Goal: Task Accomplishment & Management: Manage account settings

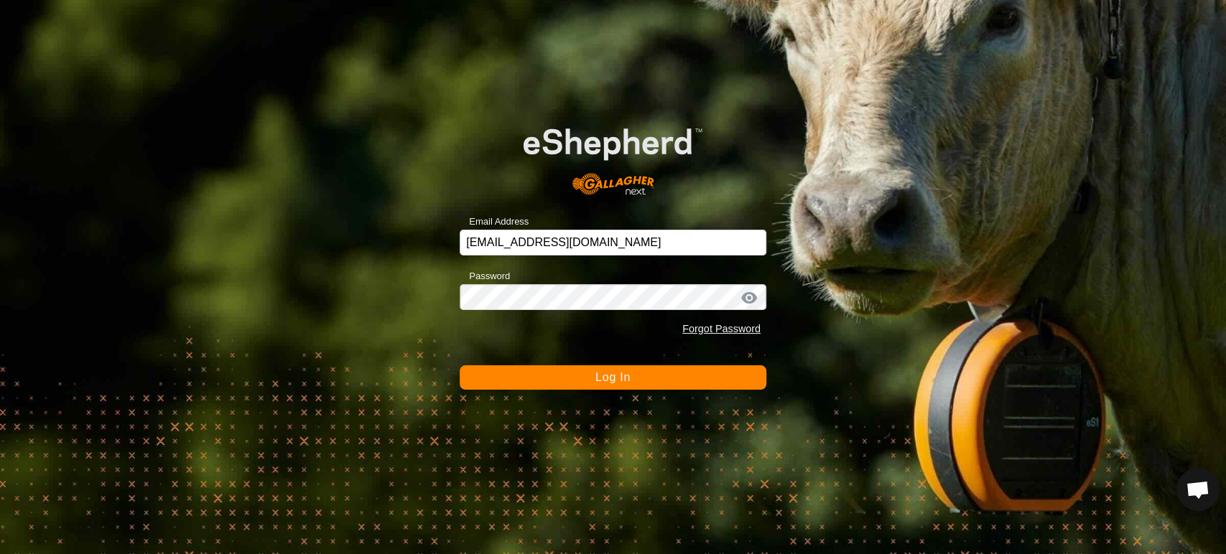
click at [609, 376] on span "Log In" at bounding box center [612, 377] width 35 height 12
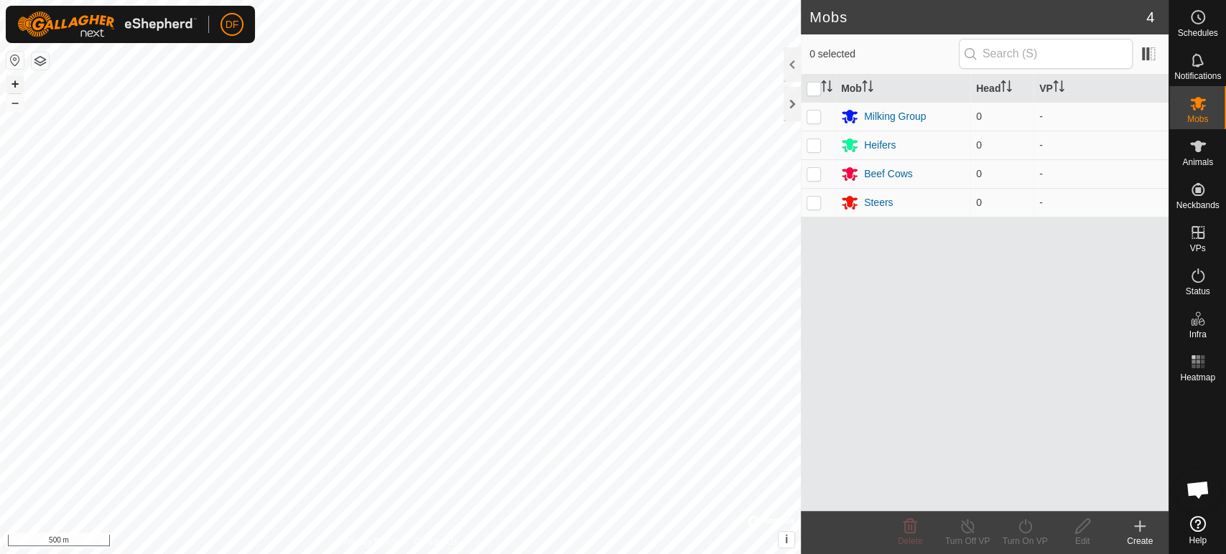
click at [13, 83] on button "+" at bounding box center [14, 83] width 17 height 17
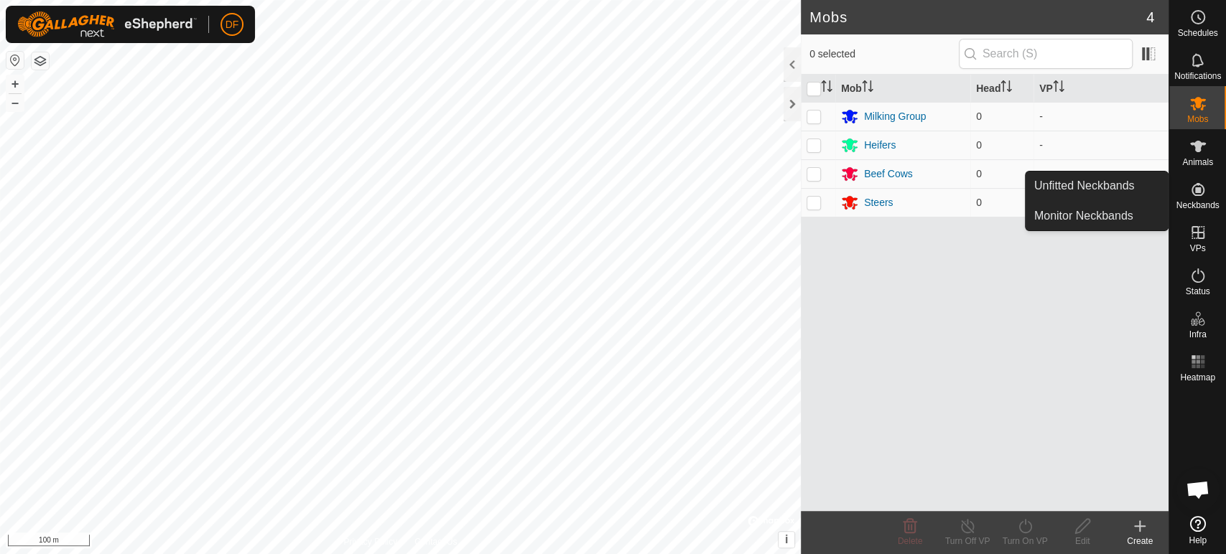
click at [1185, 201] on span "Neckbands" at bounding box center [1196, 205] width 43 height 9
click at [1139, 197] on link "Unfitted Neckbands" at bounding box center [1096, 186] width 142 height 29
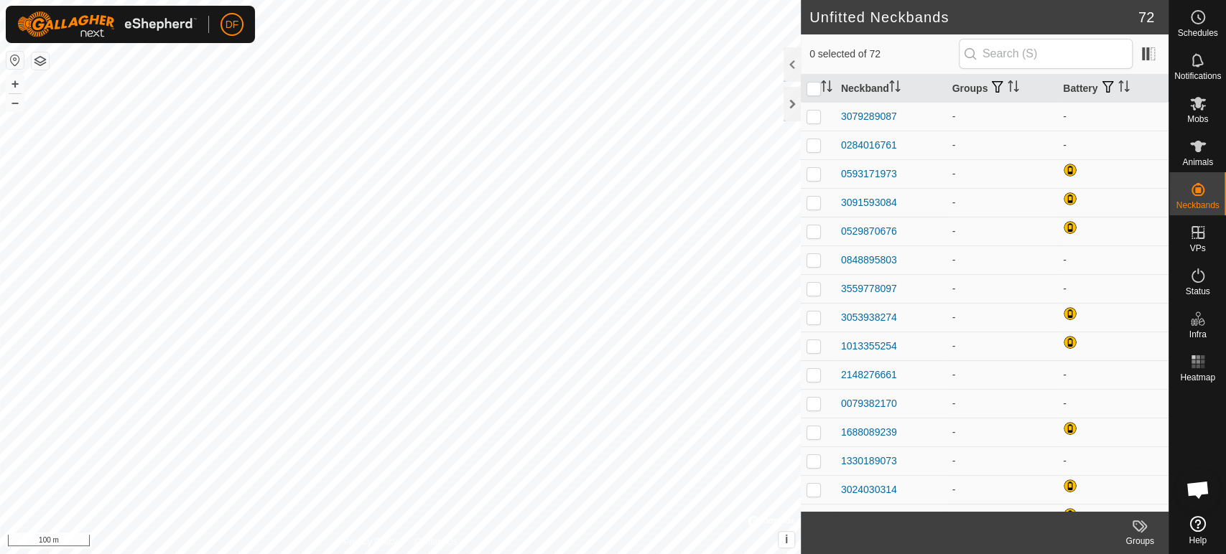
click at [541, 554] on html "DF Schedules Notifications Mobs Animals Neckbands VPs Status Infra Heatmap Help…" at bounding box center [613, 277] width 1226 height 554
click at [11, 90] on button "+" at bounding box center [14, 83] width 17 height 17
click at [67, 554] on html "DF Schedules Notifications Mobs Animals Neckbands VPs Status Infra Heatmap Help…" at bounding box center [613, 277] width 1226 height 554
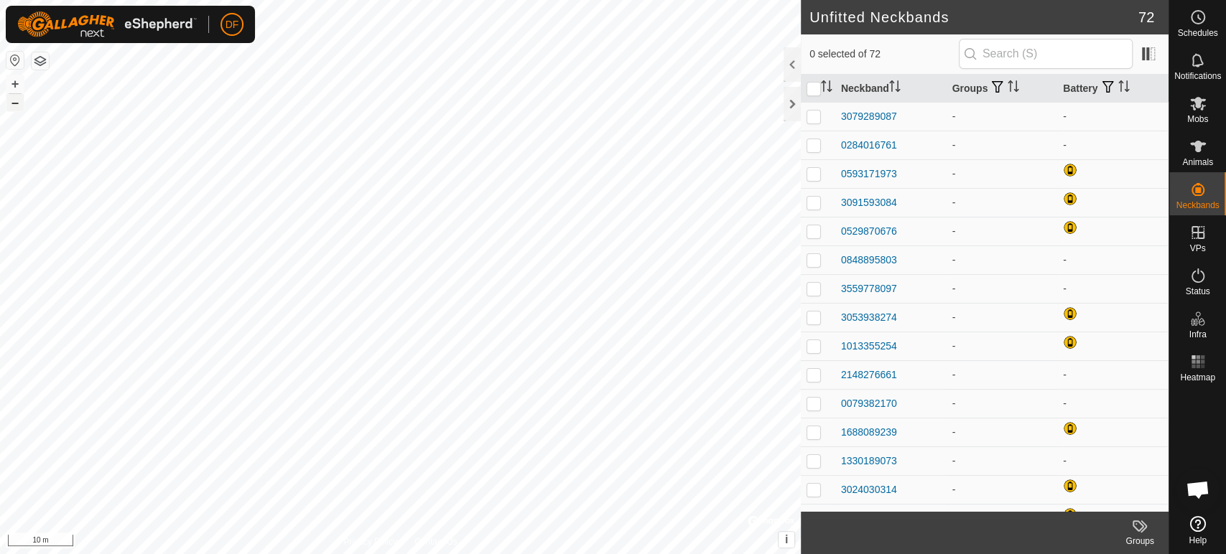
click at [12, 105] on button "–" at bounding box center [14, 102] width 17 height 17
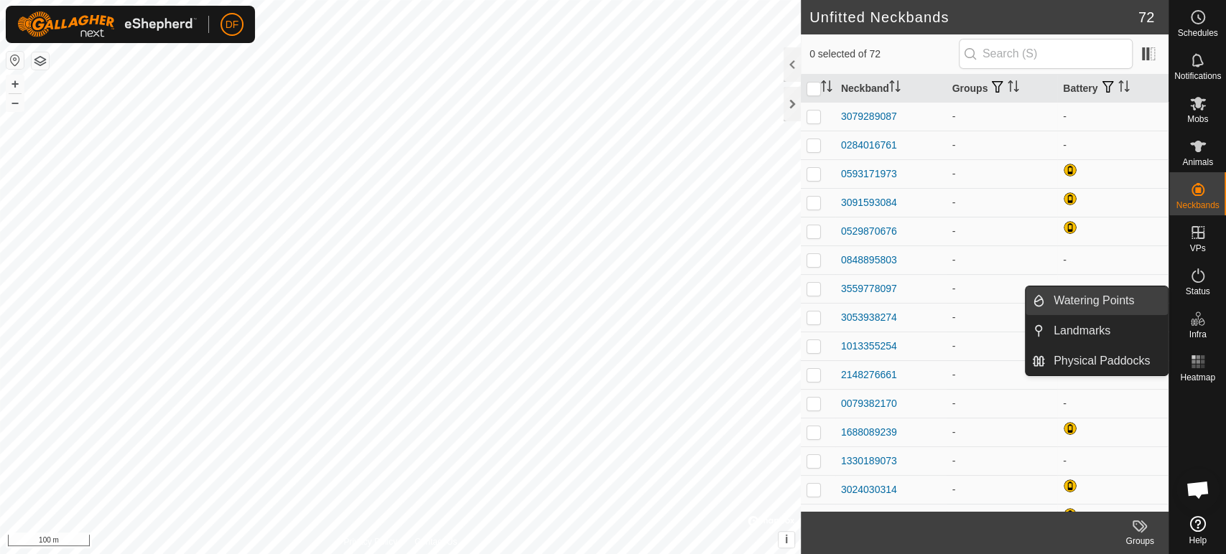
click at [1098, 299] on span "Watering Points" at bounding box center [1093, 300] width 80 height 17
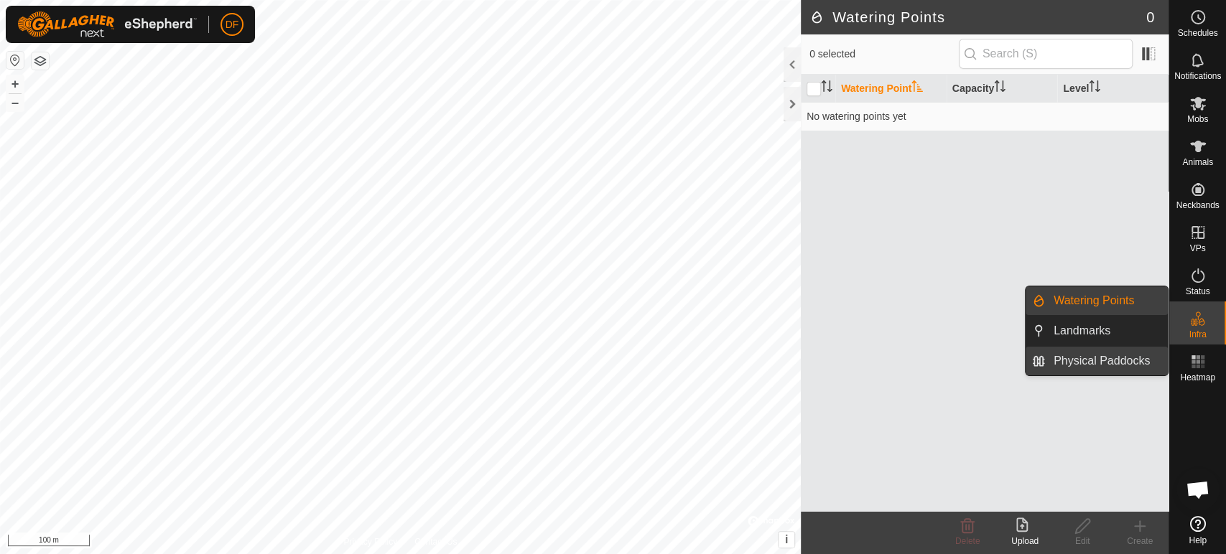
click at [1112, 366] on link "Physical Paddocks" at bounding box center [1106, 361] width 123 height 29
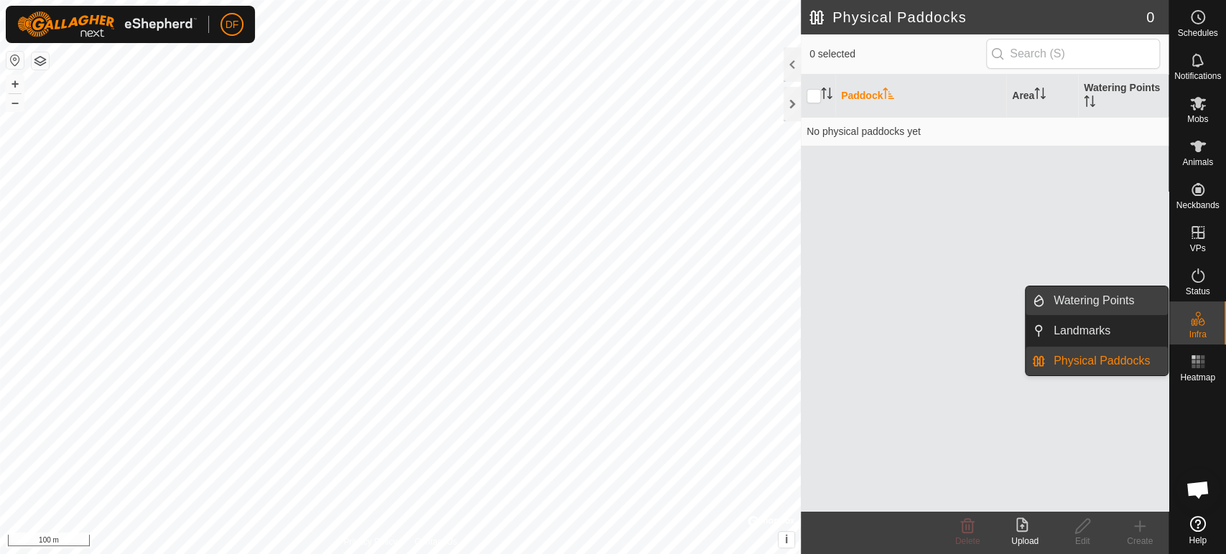
click at [1124, 310] on link "Watering Points" at bounding box center [1106, 300] width 123 height 29
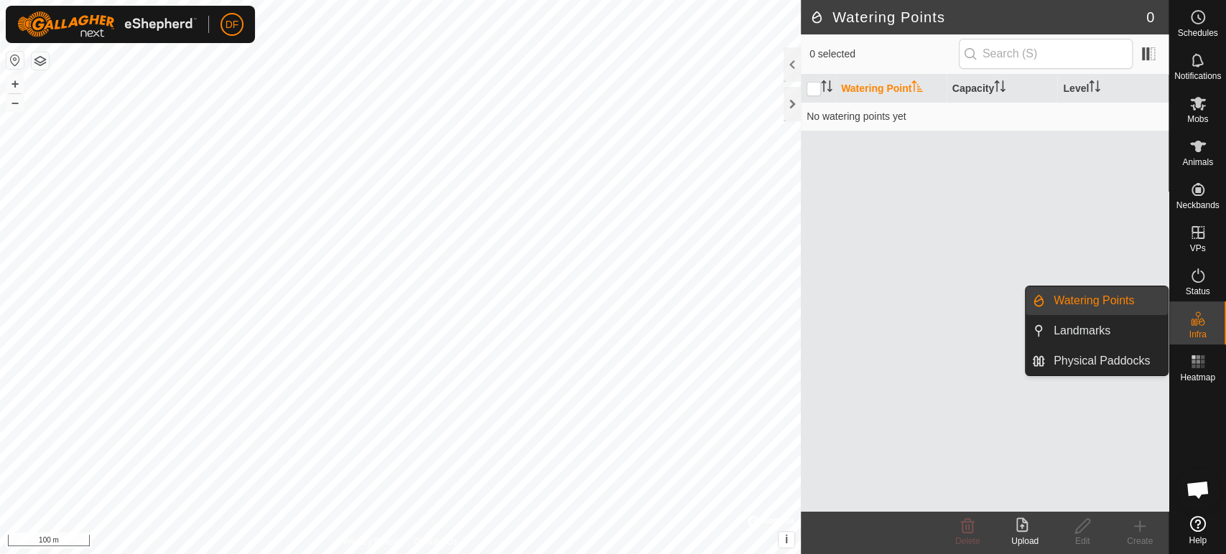
click at [1198, 324] on icon at bounding box center [1197, 318] width 17 height 17
click at [1071, 368] on link "Physical Paddocks" at bounding box center [1106, 361] width 123 height 29
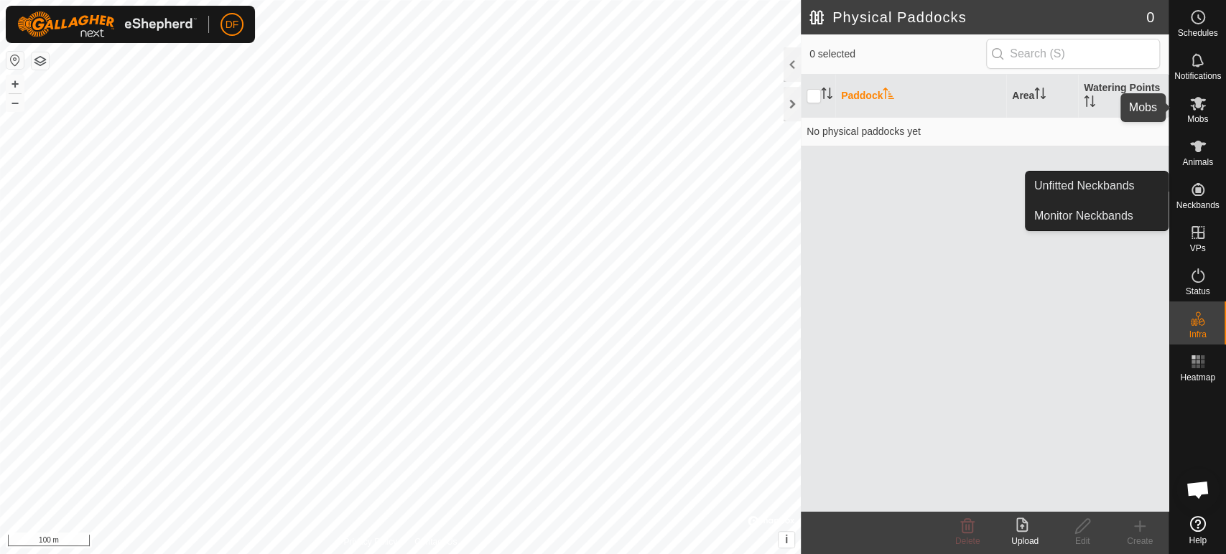
click at [1201, 115] on span "Mobs" at bounding box center [1197, 119] width 21 height 9
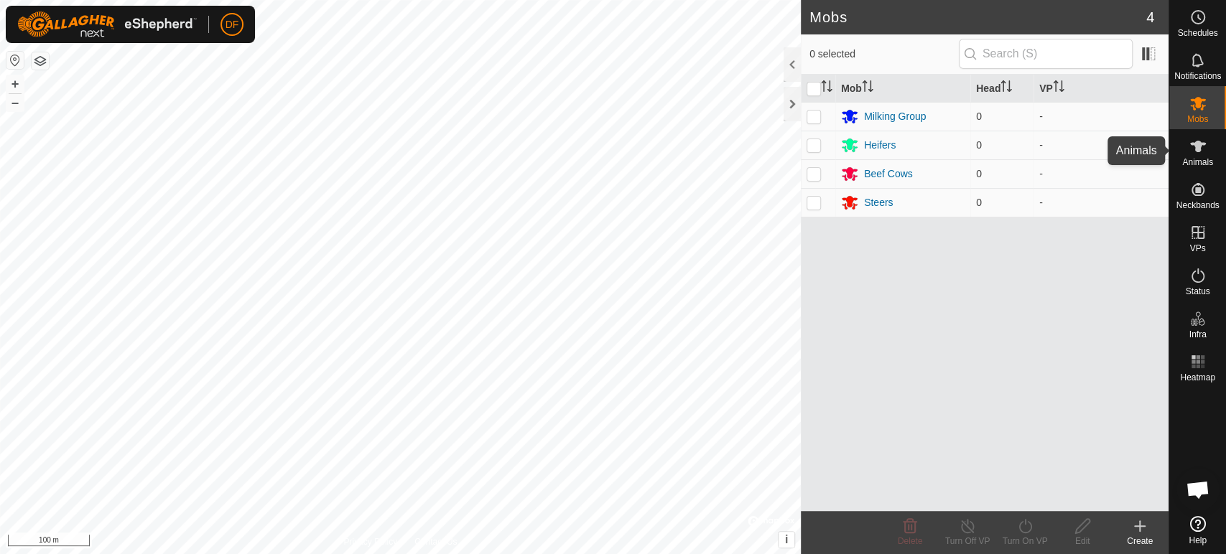
click at [1203, 161] on span "Animals" at bounding box center [1197, 162] width 31 height 9
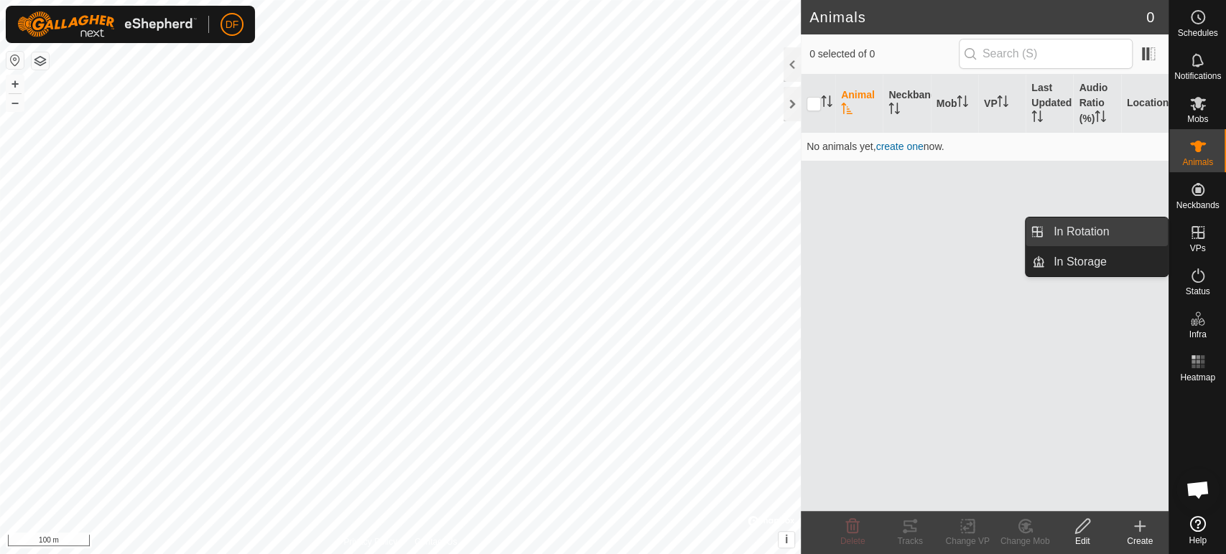
click at [1136, 233] on link "In Rotation" at bounding box center [1106, 232] width 123 height 29
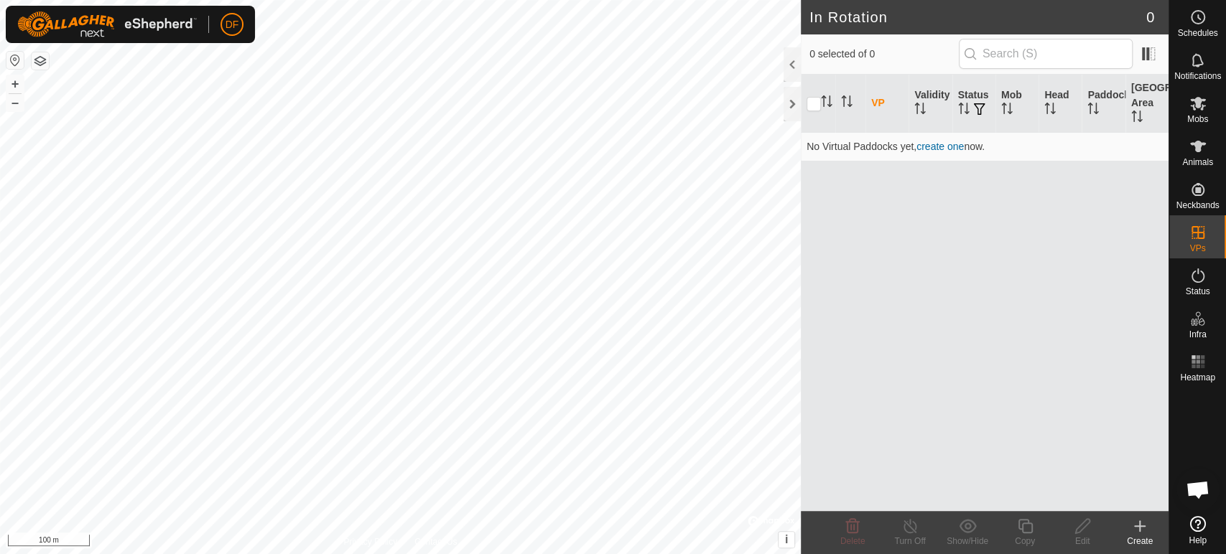
click at [1138, 525] on icon at bounding box center [1139, 526] width 17 height 17
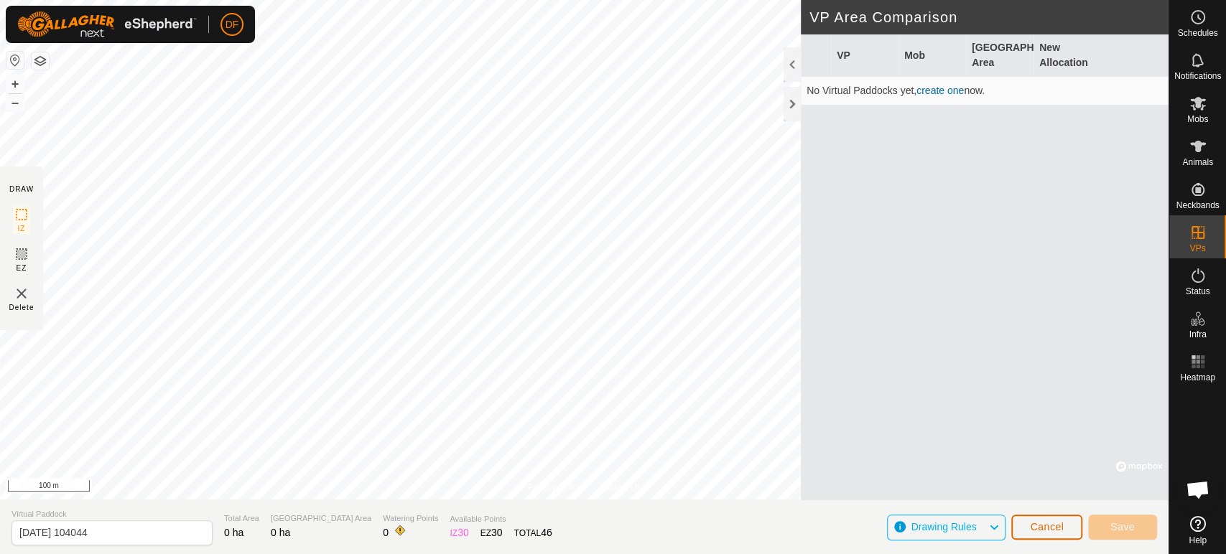
click at [1031, 527] on span "Cancel" at bounding box center [1047, 526] width 34 height 11
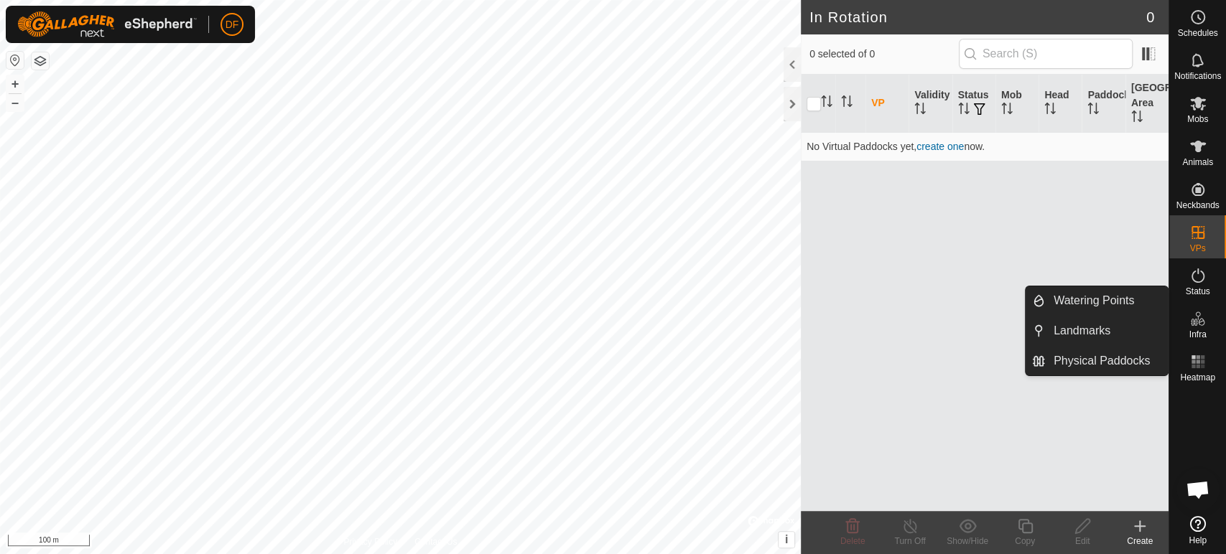
click at [1203, 321] on icon at bounding box center [1197, 318] width 17 height 17
click at [1107, 298] on link "Watering Points" at bounding box center [1106, 300] width 123 height 29
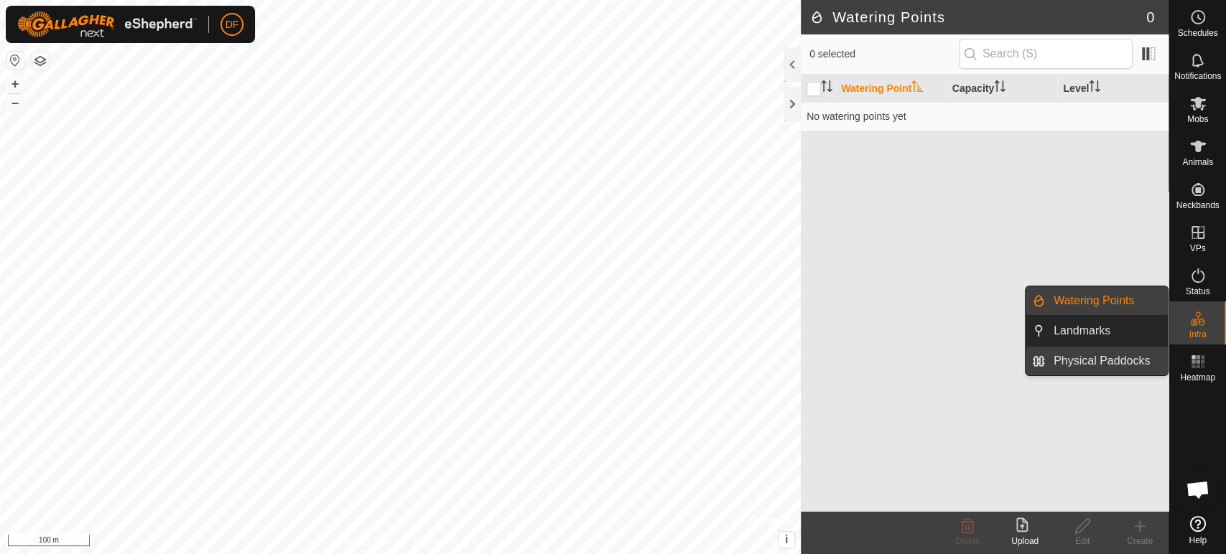
click at [1110, 363] on link "Physical Paddocks" at bounding box center [1106, 361] width 123 height 29
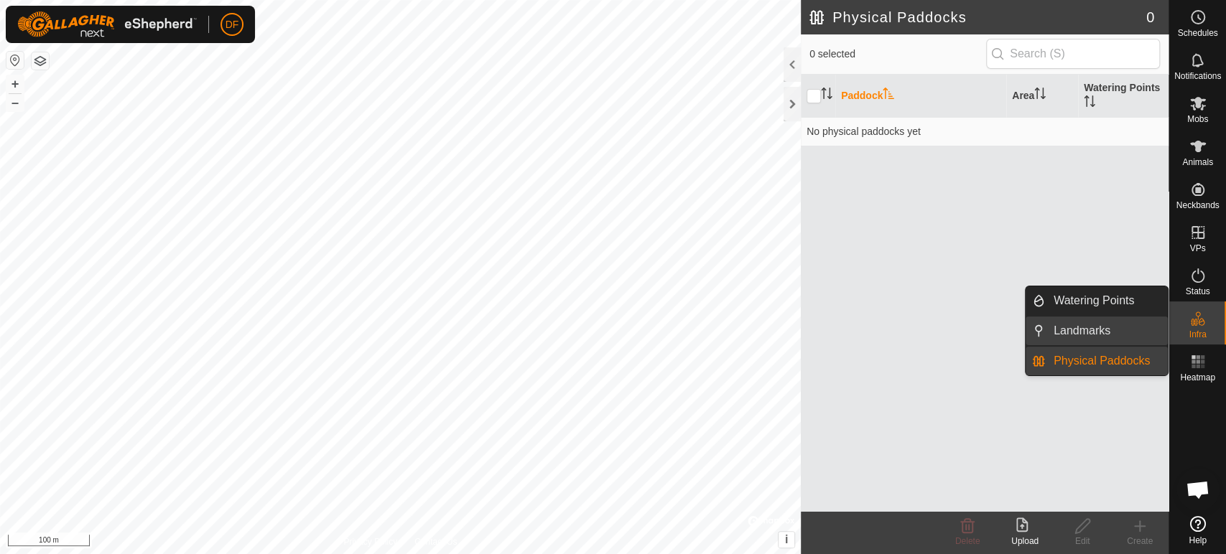
click at [1084, 337] on link "Landmarks" at bounding box center [1106, 331] width 123 height 29
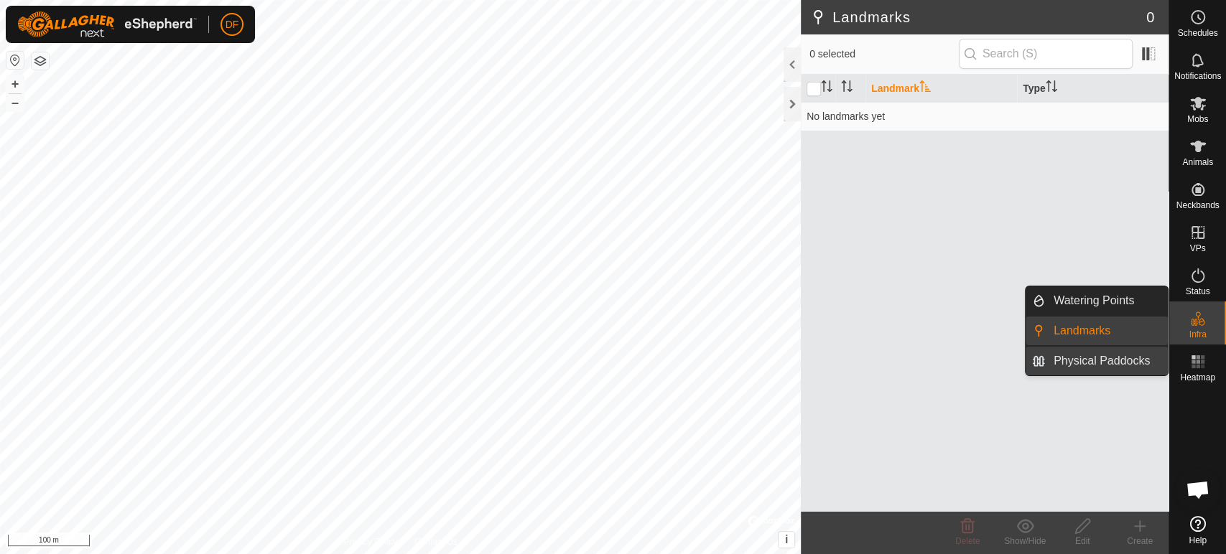
click at [1116, 360] on link "Physical Paddocks" at bounding box center [1106, 361] width 123 height 29
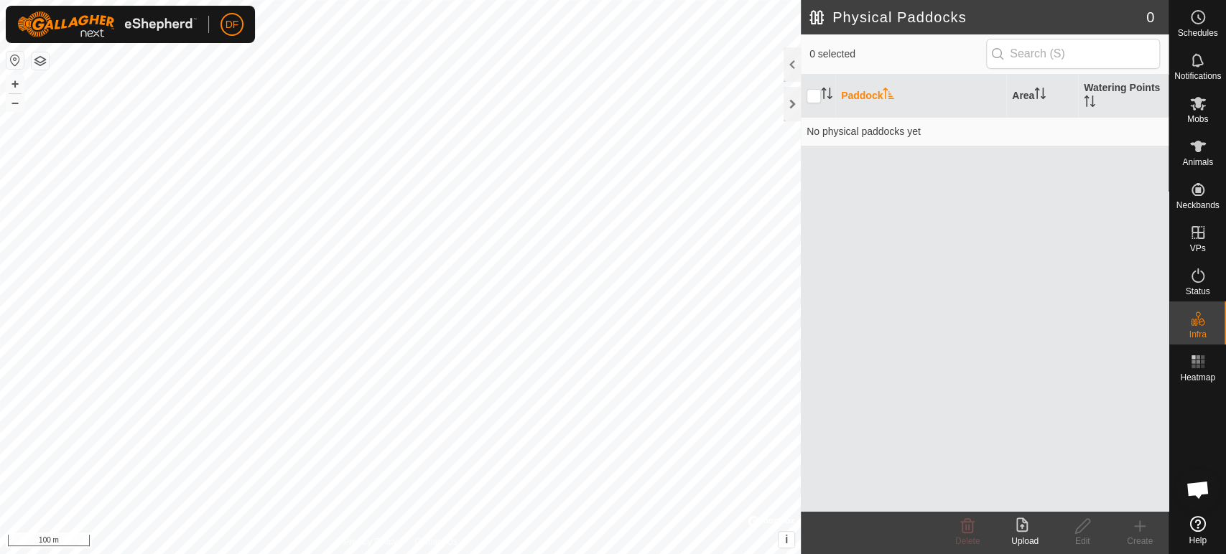
click at [1027, 527] on icon at bounding box center [1021, 525] width 11 height 14
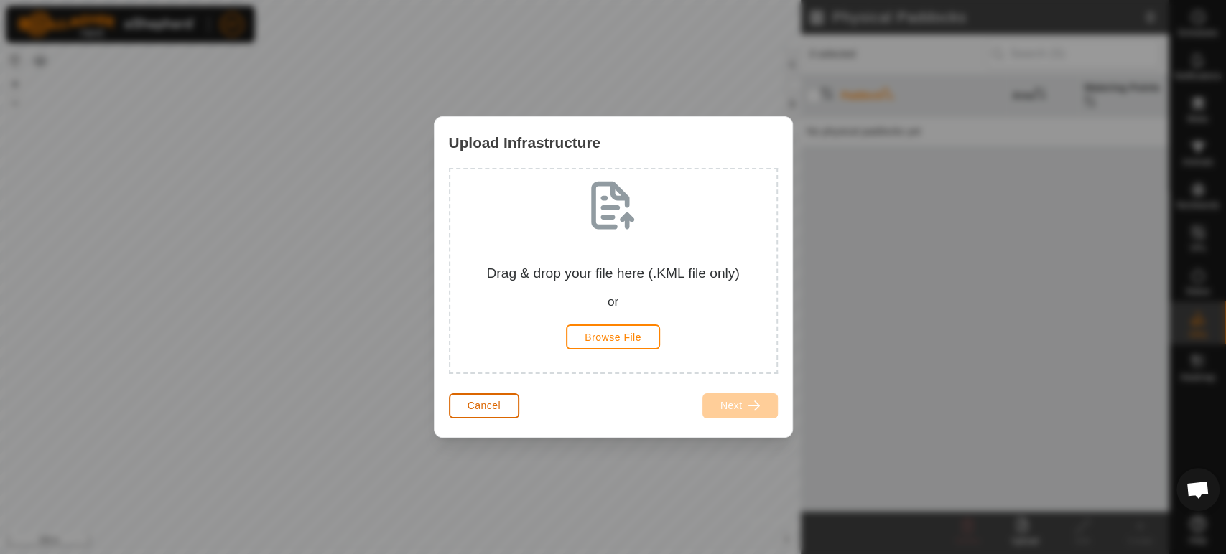
click at [490, 404] on span "Cancel" at bounding box center [484, 405] width 34 height 11
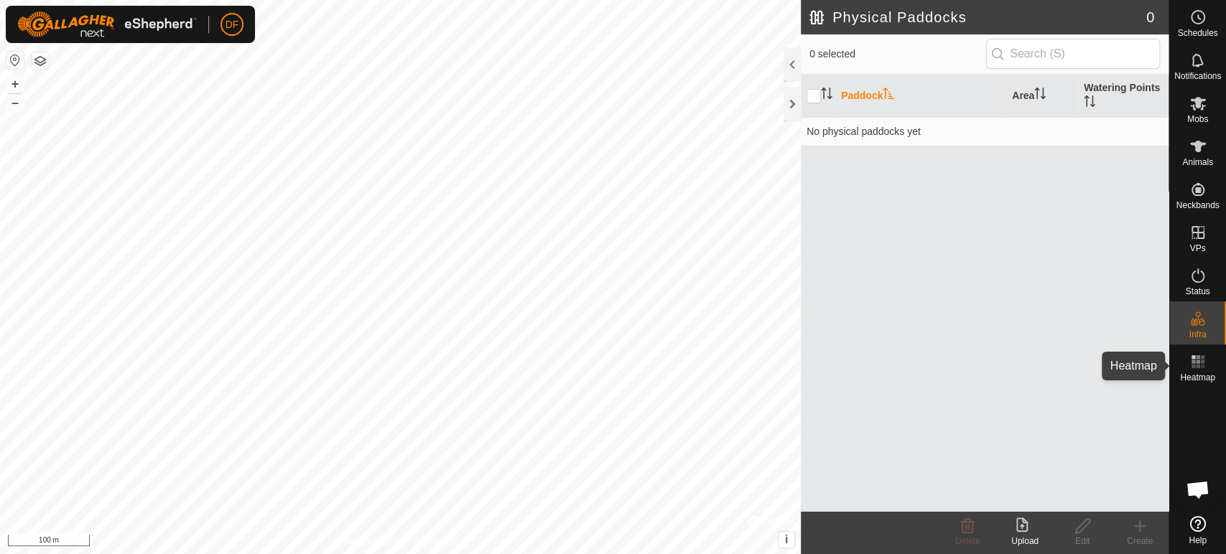
click at [1198, 356] on rect at bounding box center [1197, 357] width 4 height 4
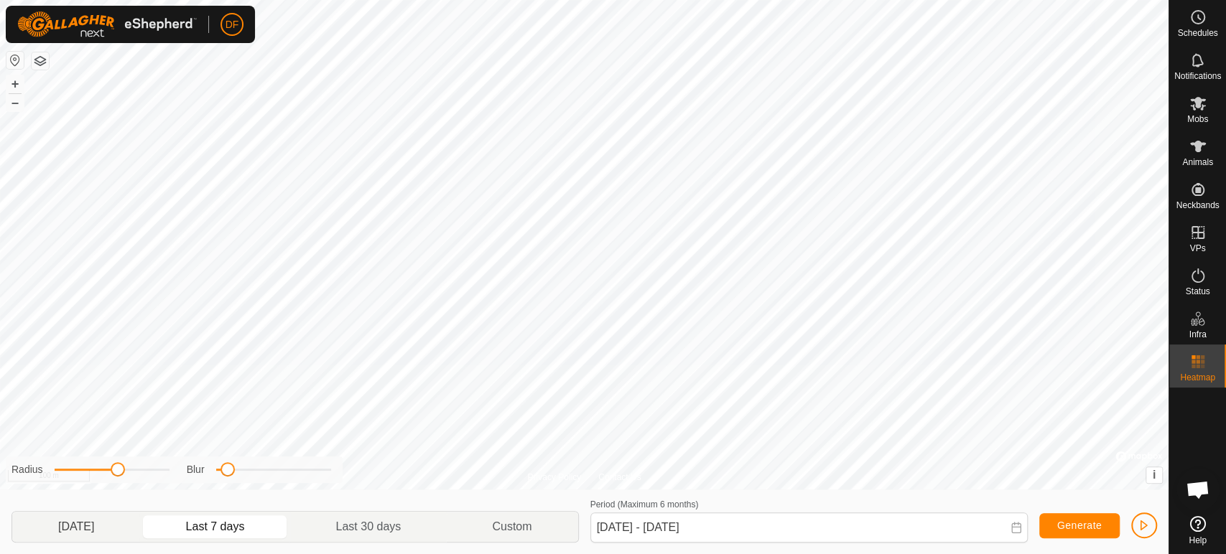
click at [73, 530] on p-togglebutton "[DATE]" at bounding box center [76, 527] width 128 height 30
type input "[DATE] - [DATE]"
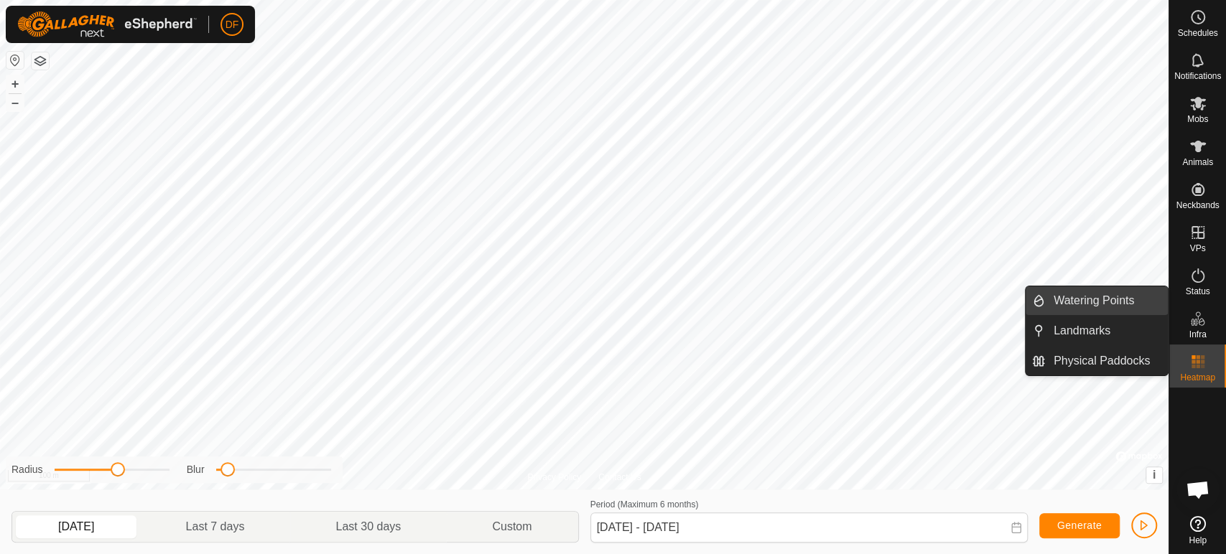
click at [1111, 303] on link "Watering Points" at bounding box center [1106, 300] width 123 height 29
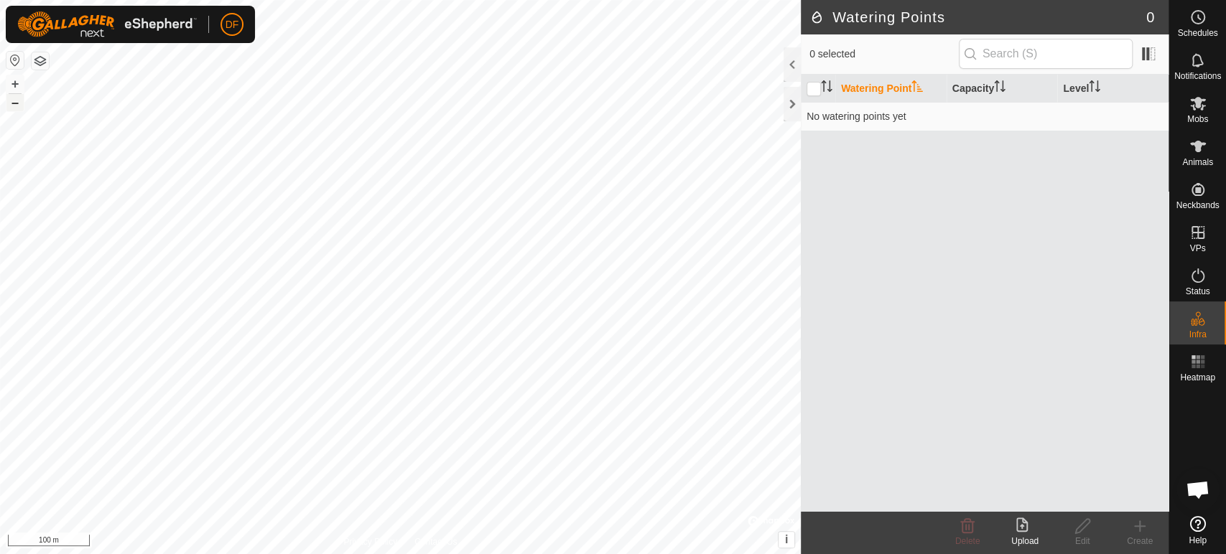
click at [17, 108] on button "–" at bounding box center [14, 102] width 17 height 17
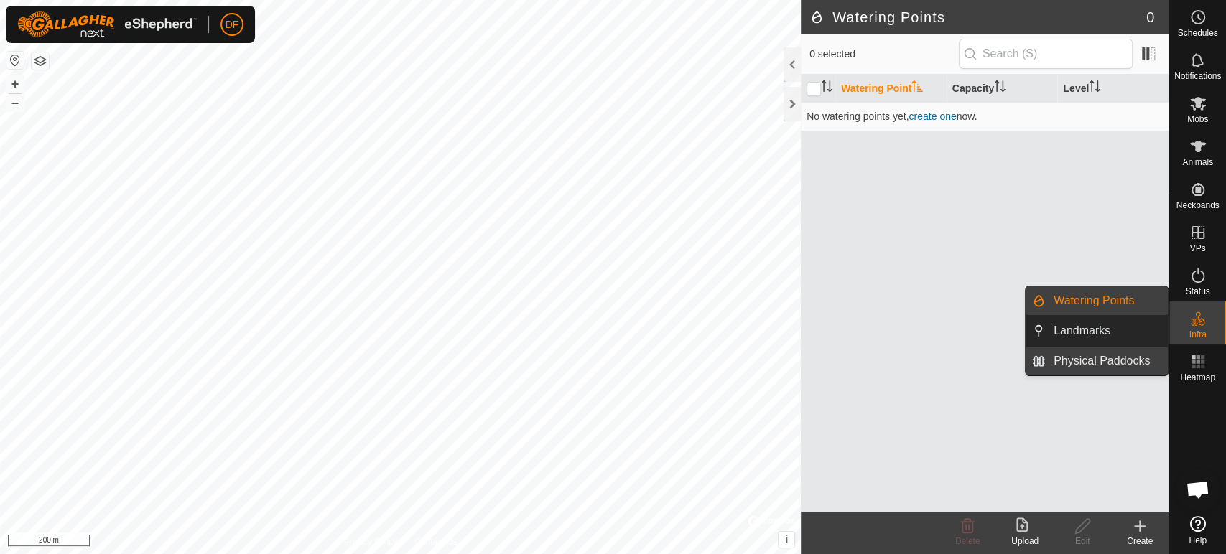
click at [1106, 366] on link "Physical Paddocks" at bounding box center [1106, 361] width 123 height 29
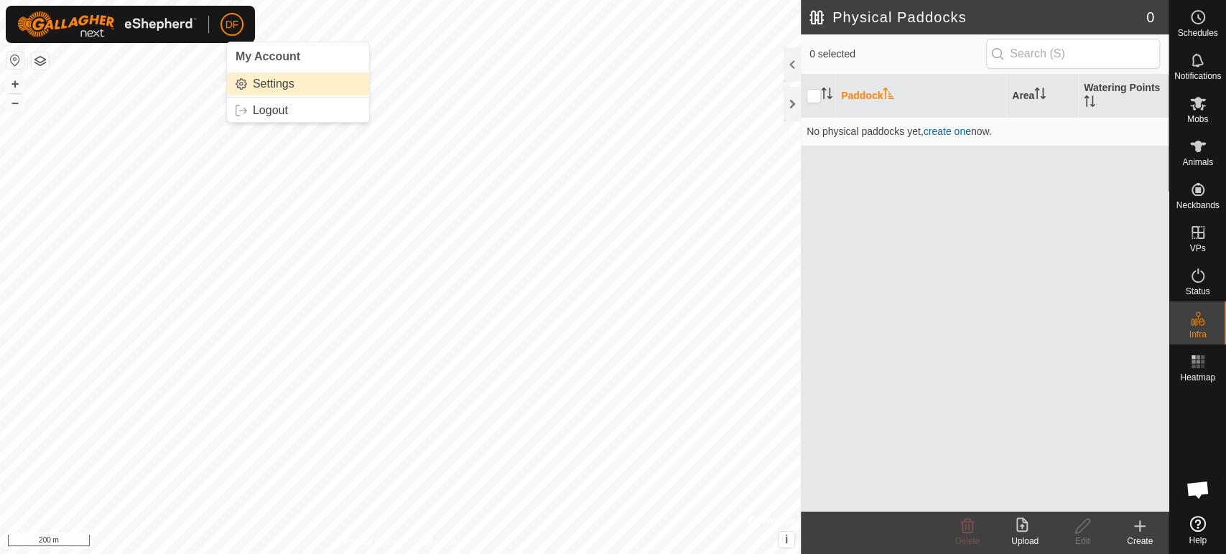
click at [262, 85] on link "Settings" at bounding box center [298, 84] width 142 height 23
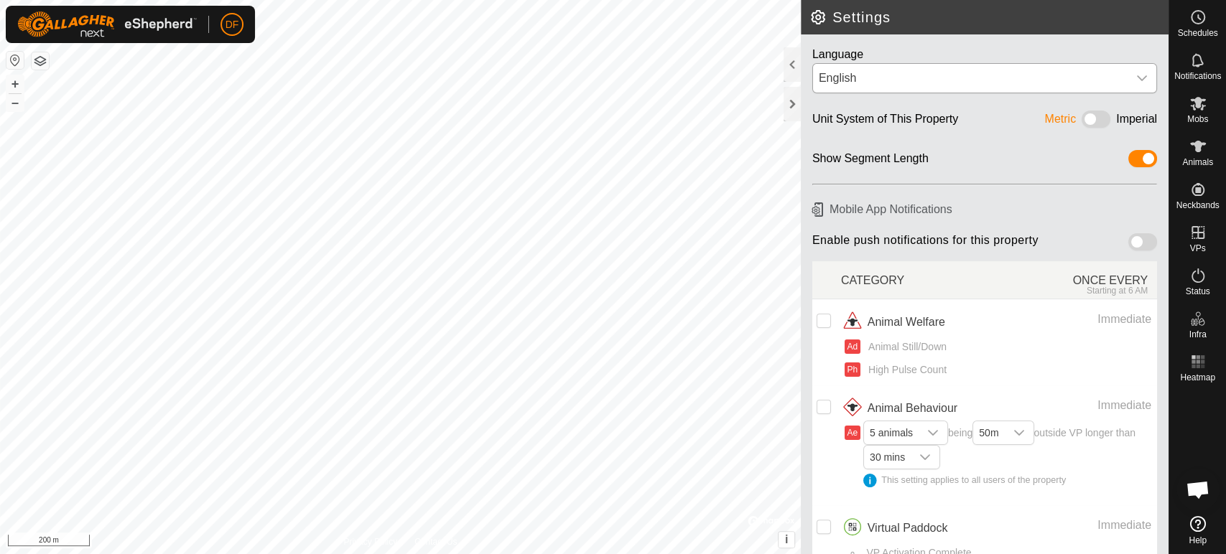
click at [1083, 83] on div "English" at bounding box center [969, 78] width 303 height 17
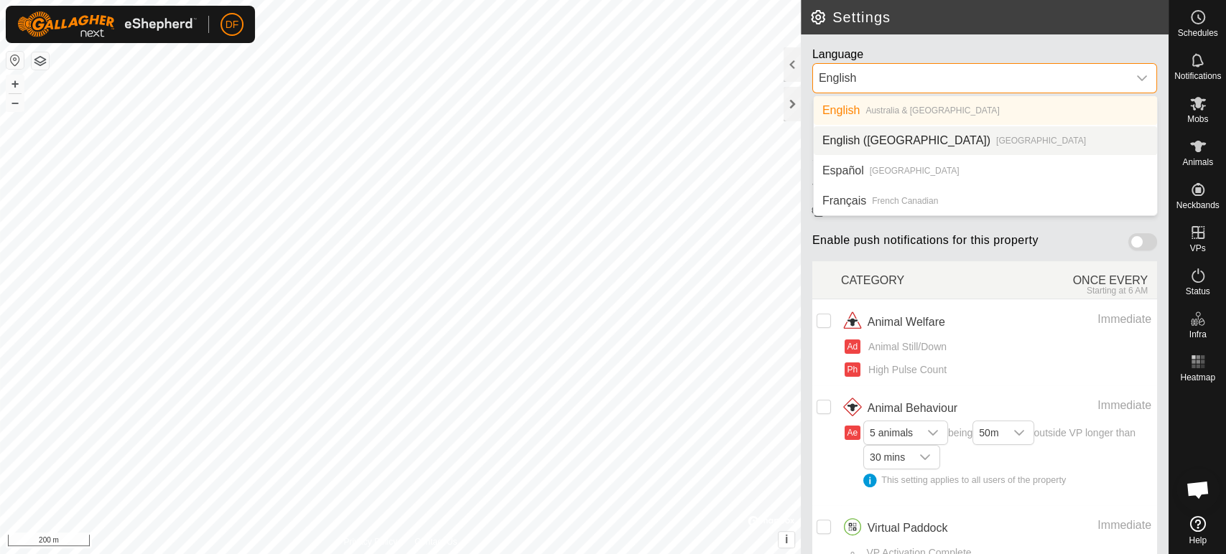
click at [933, 141] on li "English (US) United States" at bounding box center [984, 140] width 343 height 29
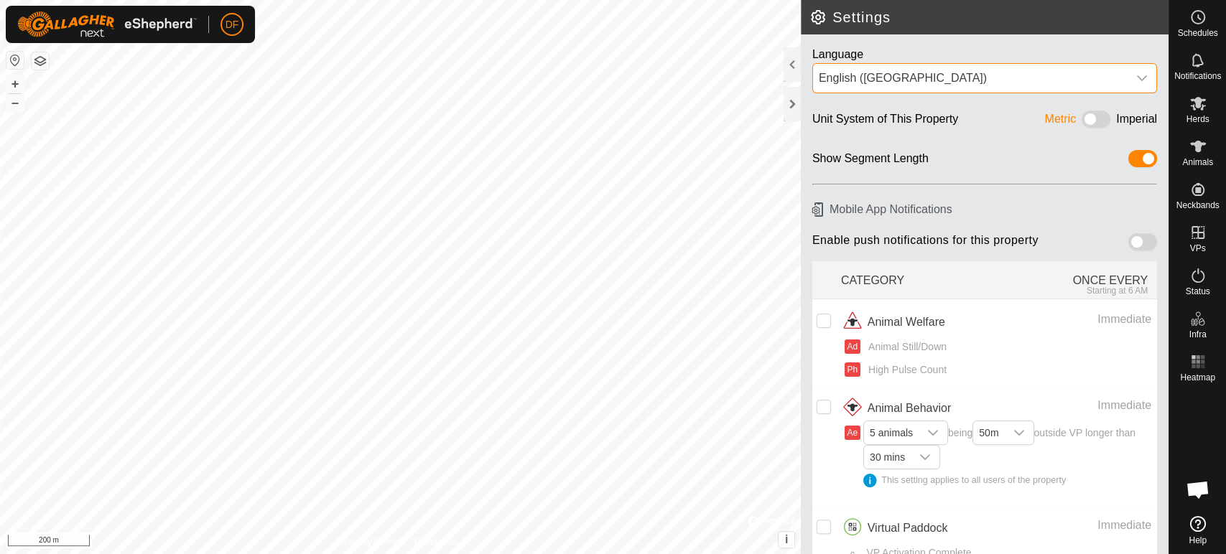
click at [1090, 118] on span at bounding box center [1095, 119] width 29 height 17
click at [1139, 241] on span at bounding box center [1142, 241] width 29 height 17
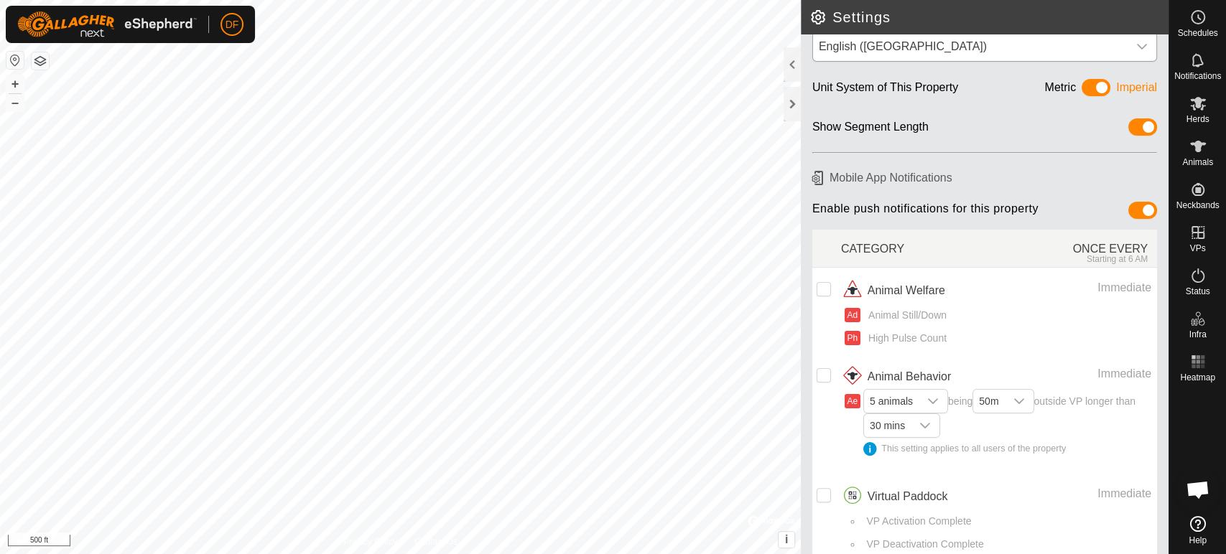
scroll to position [47, 0]
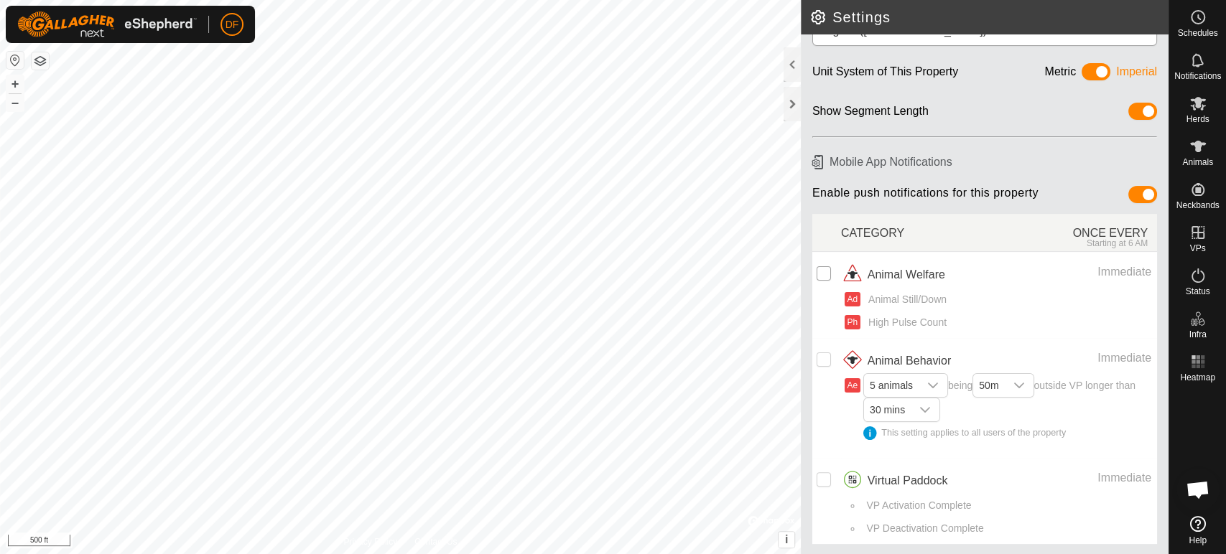
click at [825, 274] on input "checkbox" at bounding box center [823, 273] width 14 height 14
checkbox input "true"
click at [826, 360] on input "Row Unselected" at bounding box center [823, 360] width 14 height 14
checkbox input "true"
click at [938, 388] on icon "dropdown trigger" at bounding box center [932, 385] width 11 height 11
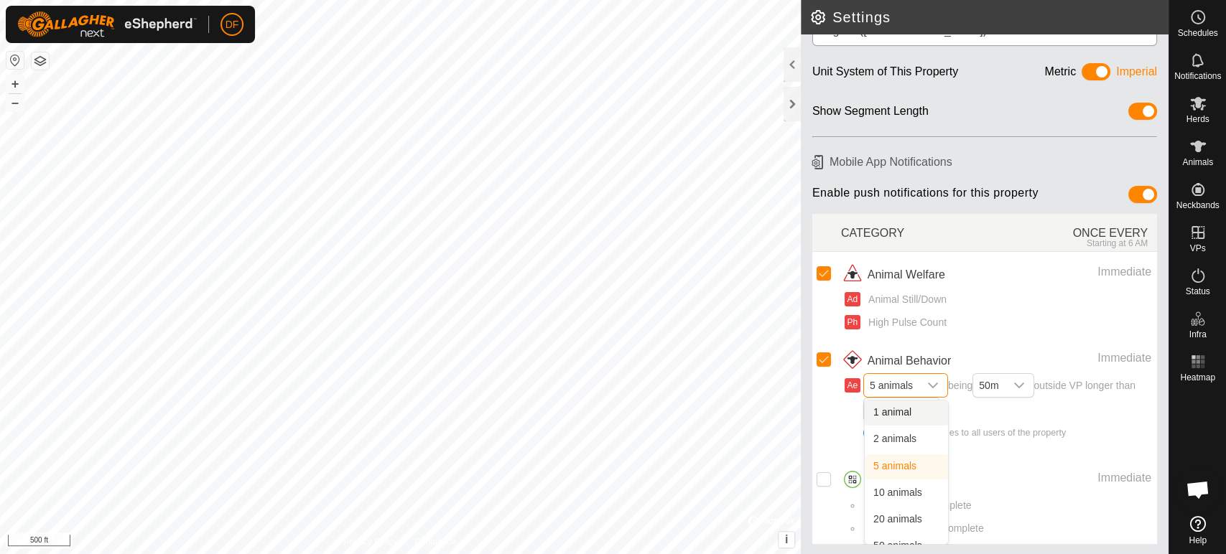
click at [963, 347] on td "Animal Behavior Immediate Ae 5 animals 1 animal 2 animals 5 animals 10 animals …" at bounding box center [999, 398] width 316 height 120
click at [1025, 388] on icon "dropdown trigger" at bounding box center [1018, 385] width 11 height 11
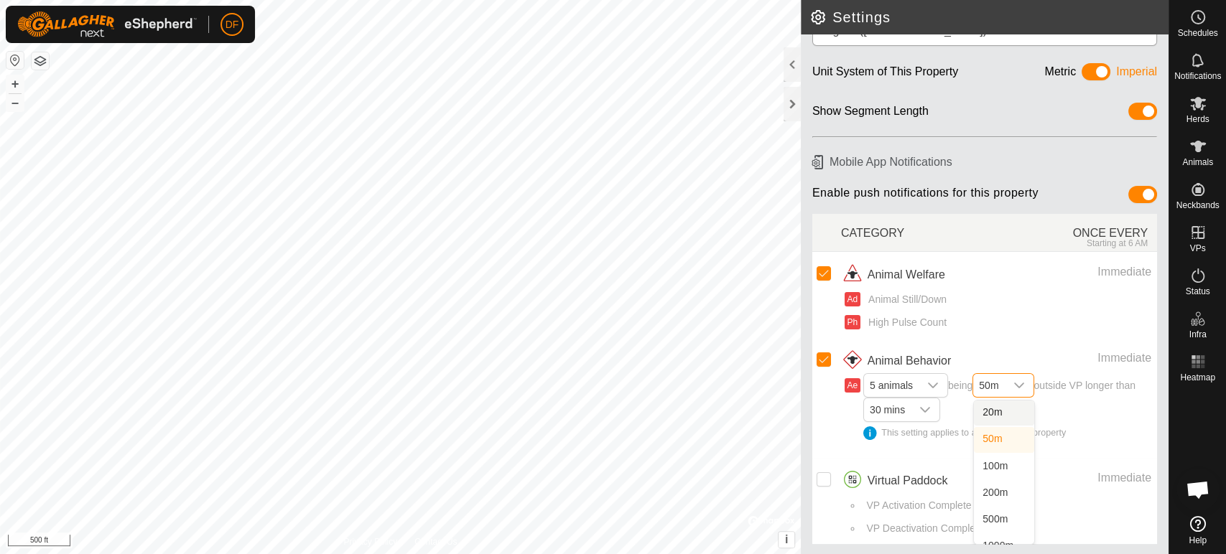
click at [1027, 350] on div "Immediate" at bounding box center [1086, 358] width 129 height 17
click at [821, 479] on input "Row Unselected" at bounding box center [823, 479] width 14 height 14
checkbox input "true"
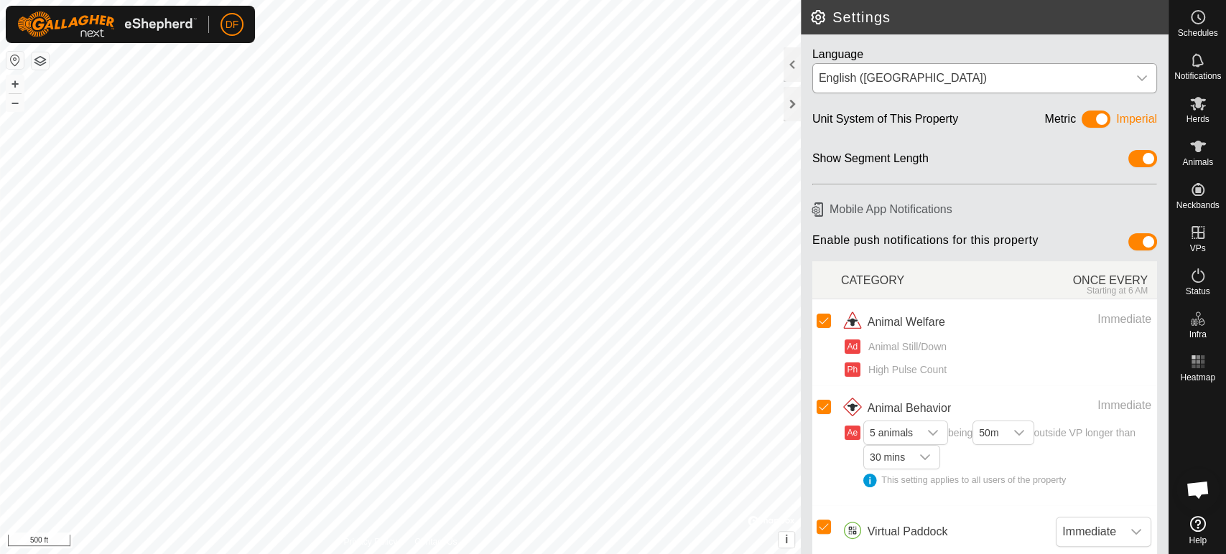
scroll to position [0, 0]
click at [789, 95] on div at bounding box center [791, 104] width 17 height 34
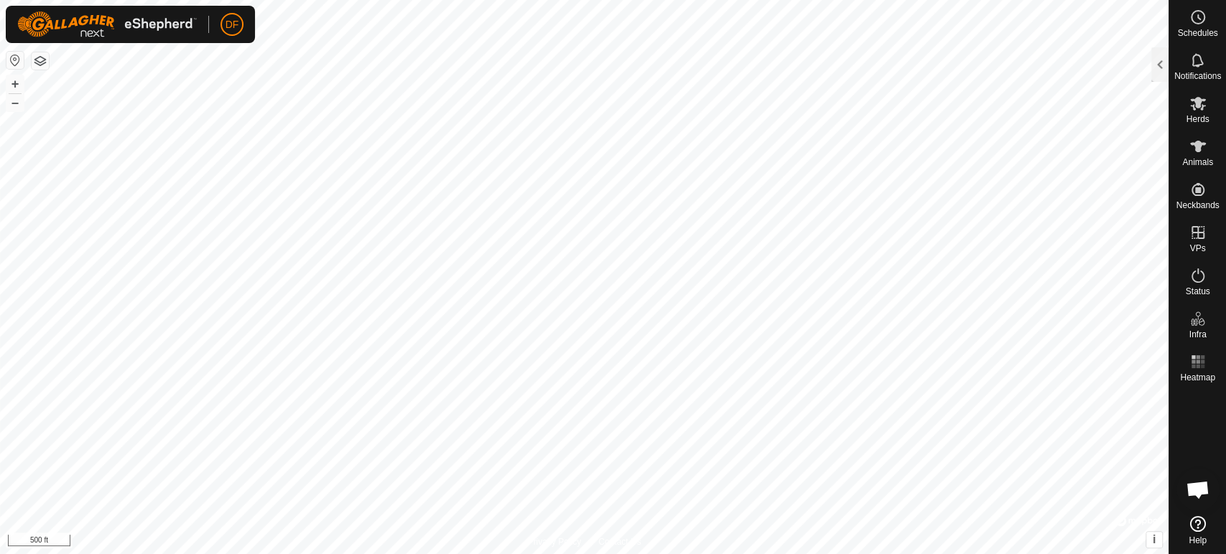
click at [38, 63] on button "button" at bounding box center [40, 60] width 17 height 17
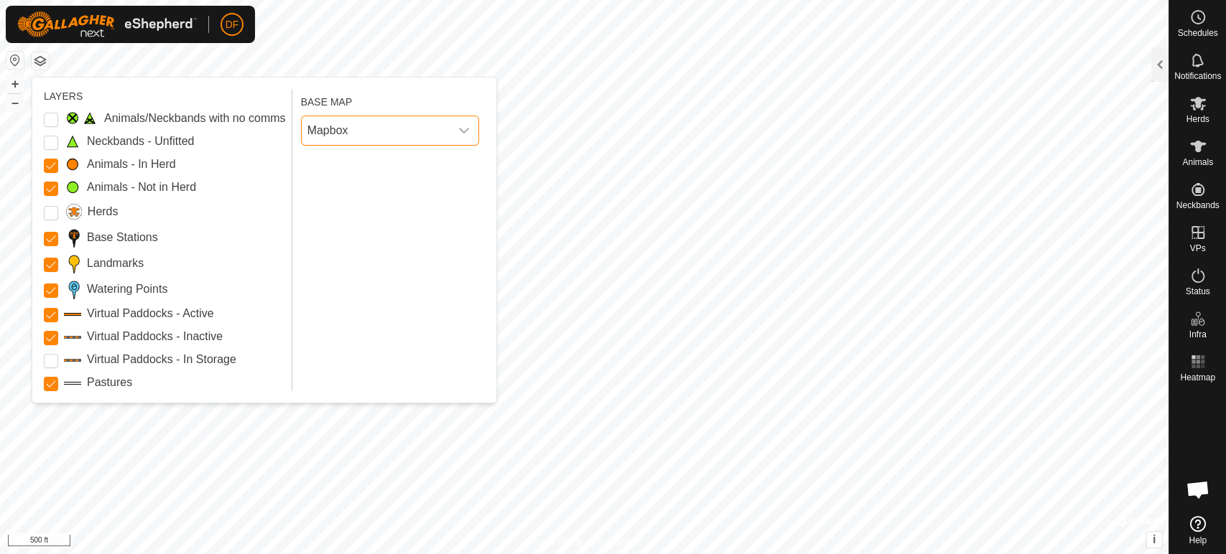
click at [318, 134] on span "Mapbox" at bounding box center [376, 130] width 148 height 29
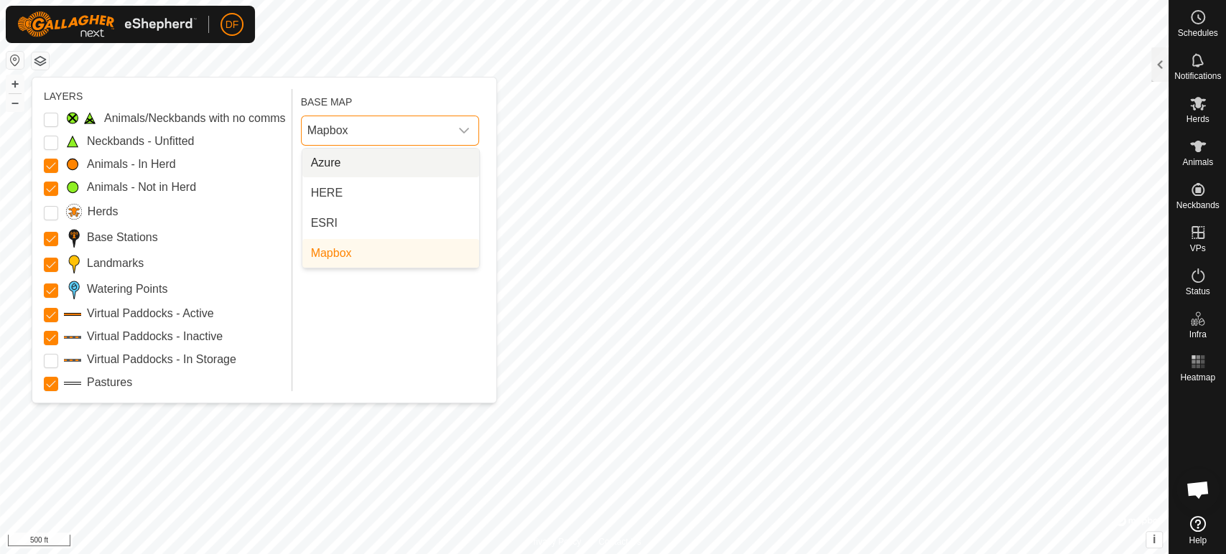
click at [332, 164] on li "Azure" at bounding box center [390, 163] width 177 height 29
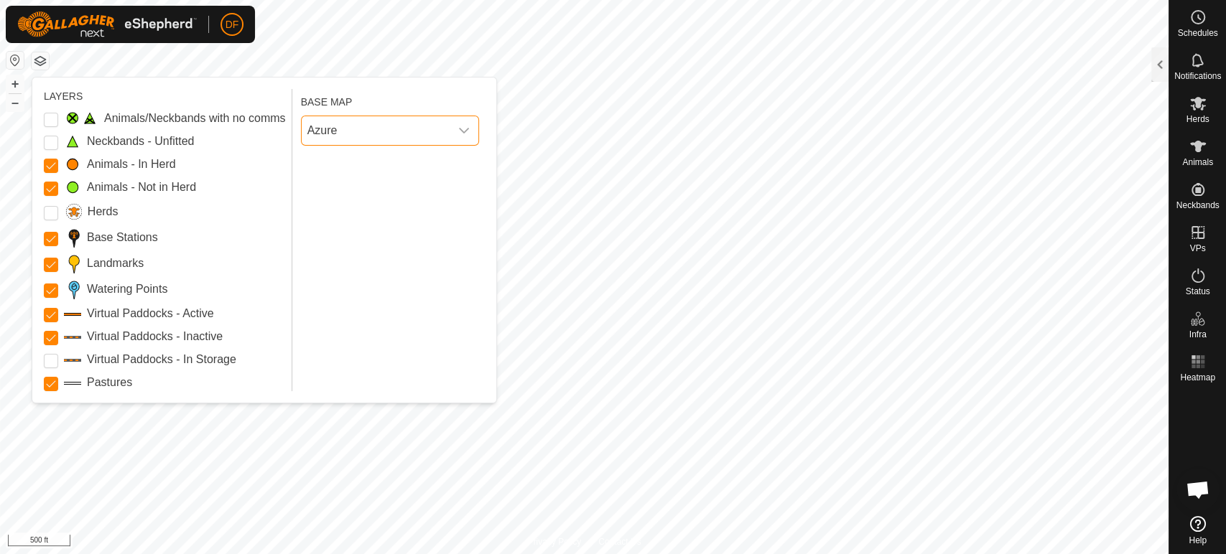
click at [368, 130] on span "Azure" at bounding box center [376, 130] width 148 height 29
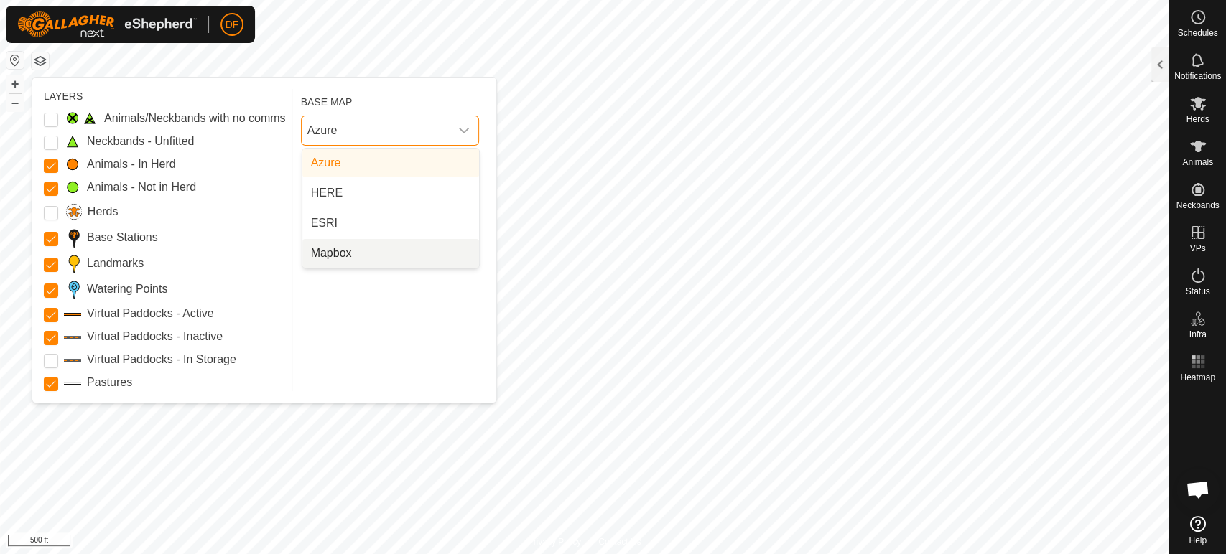
click at [350, 251] on span "Mapbox" at bounding box center [331, 253] width 41 height 17
